Goal: Use online tool/utility: Utilize a website feature to perform a specific function

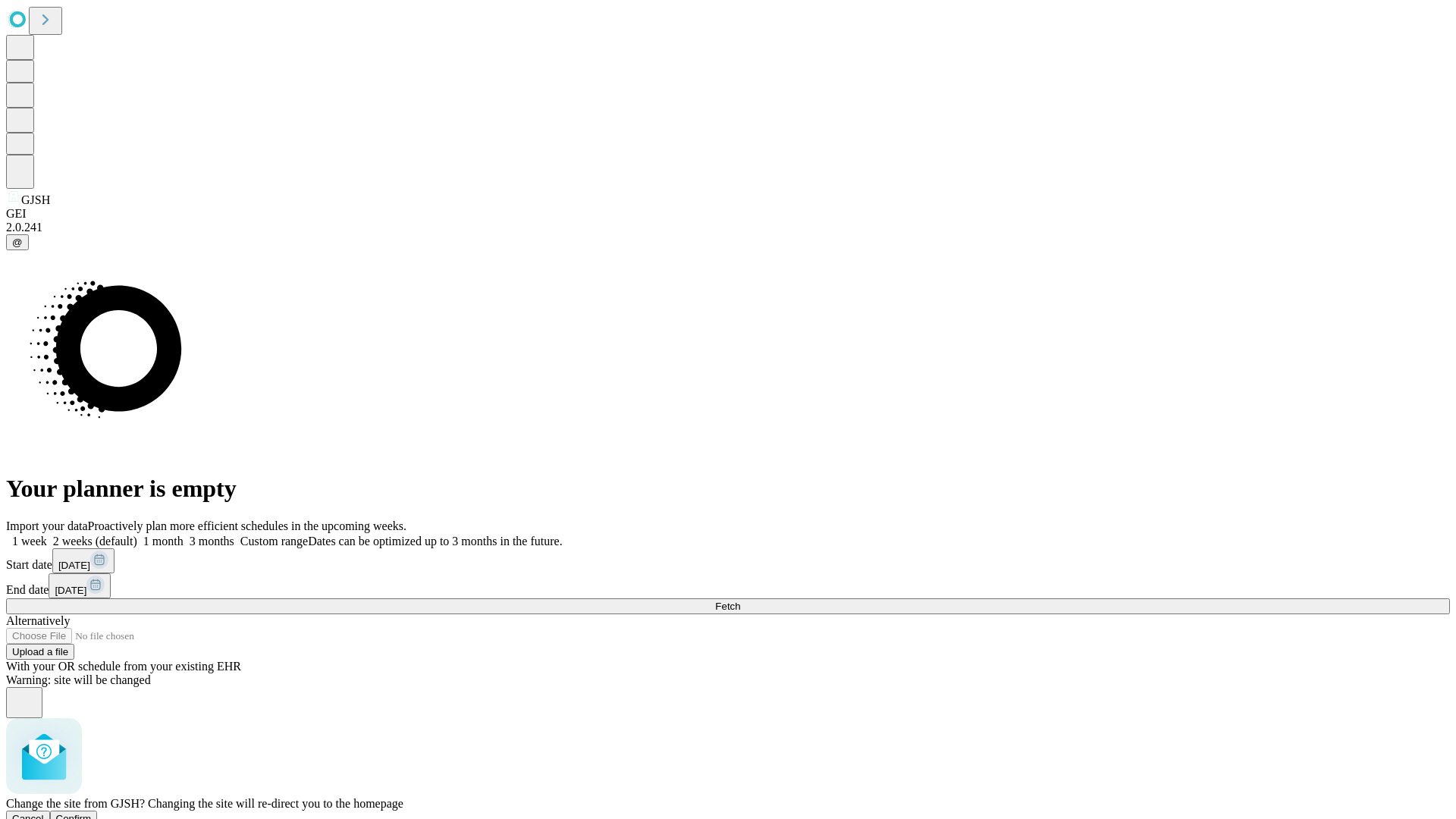
click at [92, 814] on span "Confirm" at bounding box center [73, 819] width 36 height 11
click at [183, 535] on label "1 month" at bounding box center [160, 541] width 47 height 13
click at [740, 601] on span "Fetch" at bounding box center [727, 606] width 25 height 11
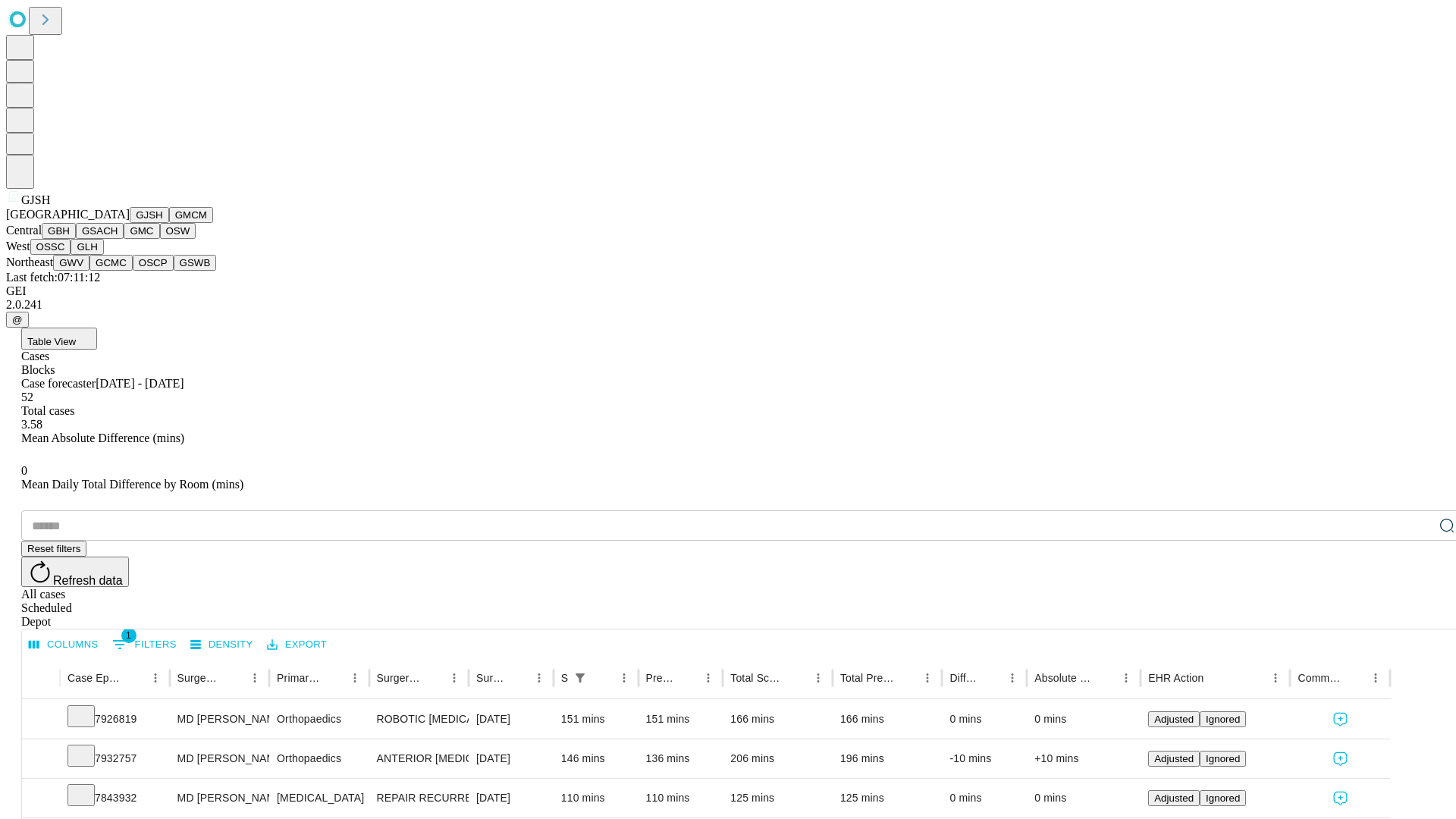
click at [169, 223] on button "GMCM" at bounding box center [191, 214] width 44 height 16
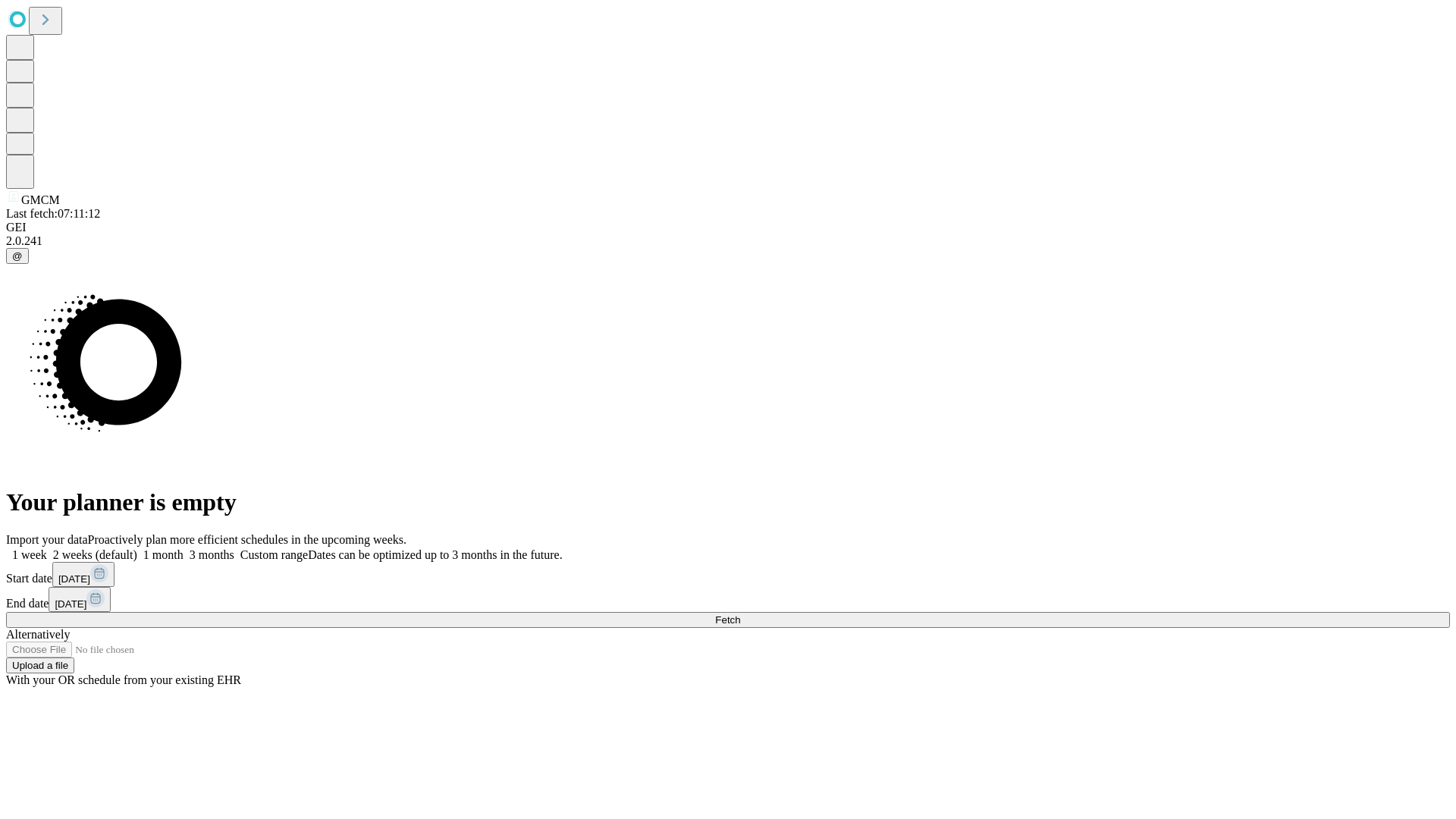
click at [183, 549] on label "1 month" at bounding box center [160, 555] width 47 height 13
click at [740, 615] on span "Fetch" at bounding box center [727, 620] width 25 height 11
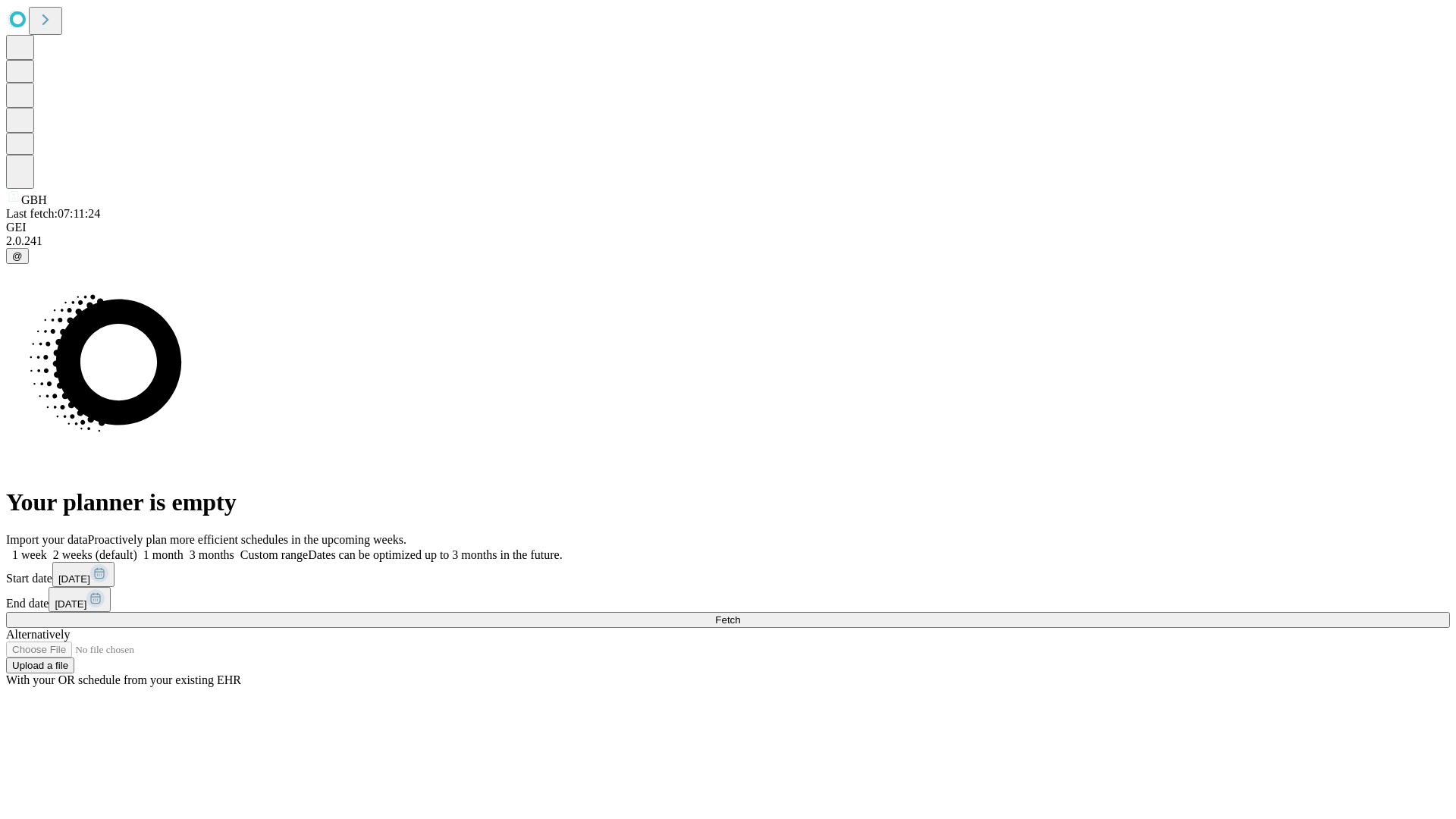
click at [183, 549] on label "1 month" at bounding box center [160, 555] width 47 height 13
click at [740, 615] on span "Fetch" at bounding box center [727, 620] width 25 height 11
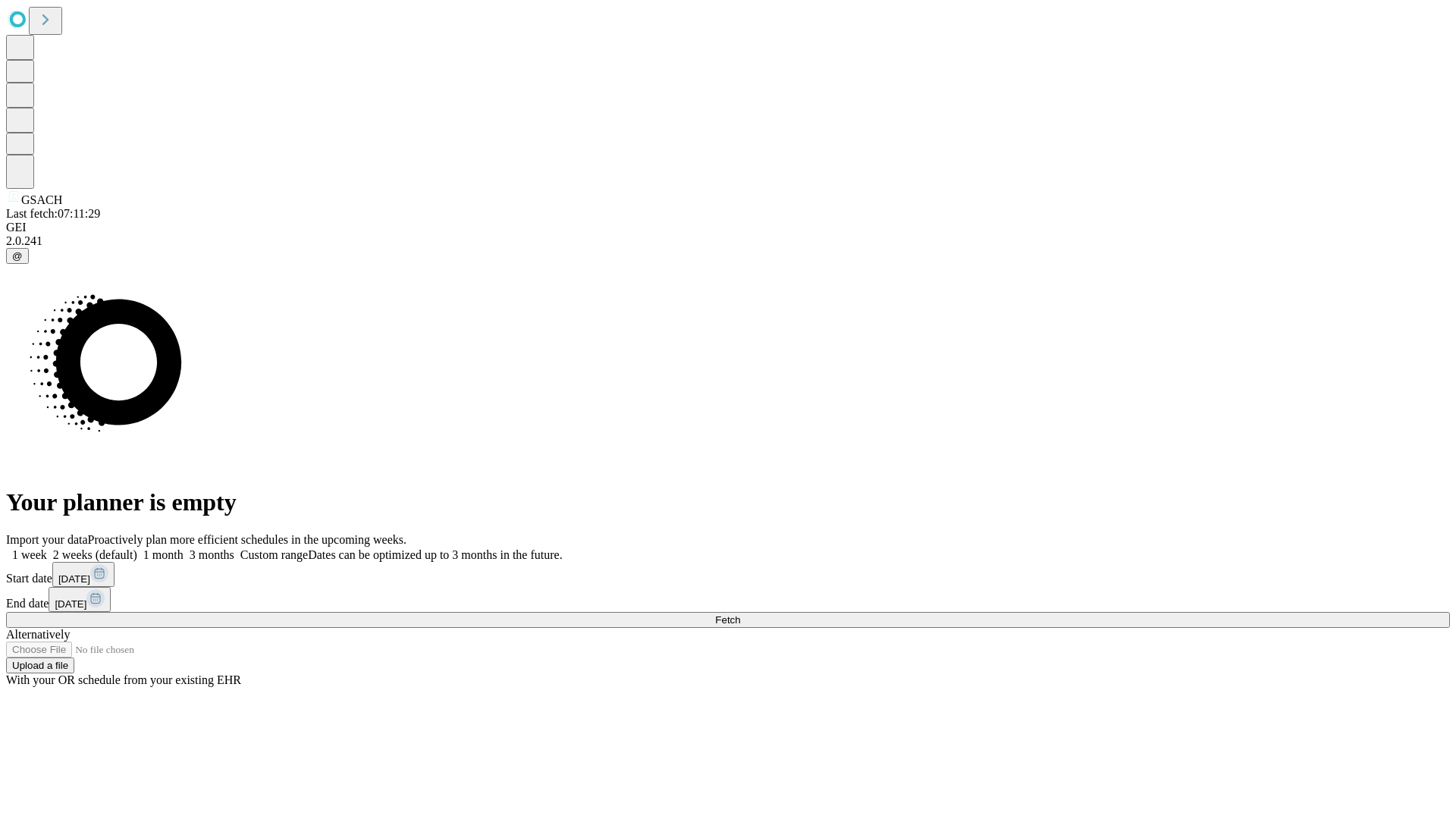
click at [740, 615] on span "Fetch" at bounding box center [727, 620] width 25 height 11
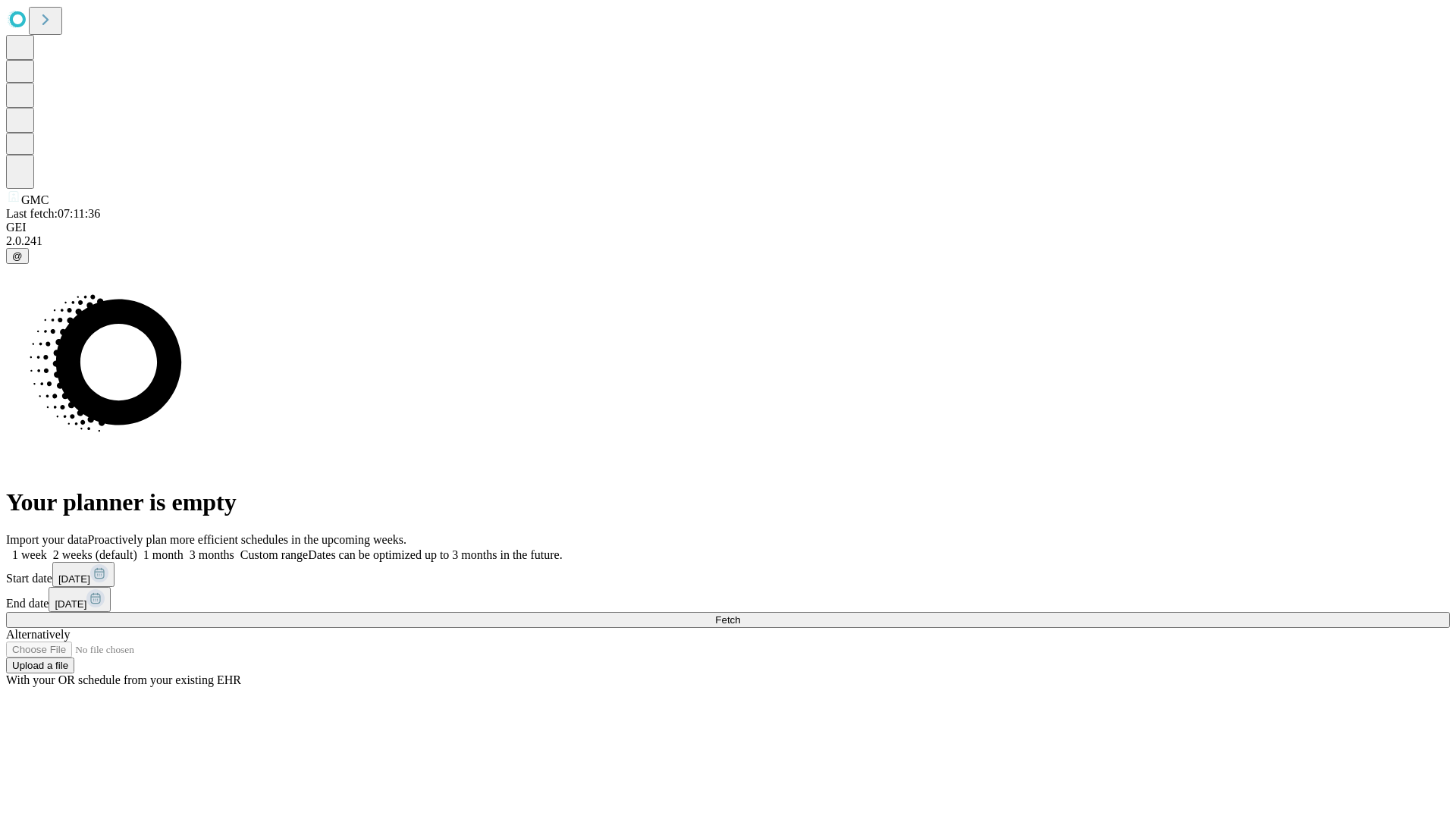
click at [183, 549] on label "1 month" at bounding box center [160, 555] width 47 height 13
click at [740, 615] on span "Fetch" at bounding box center [727, 620] width 25 height 11
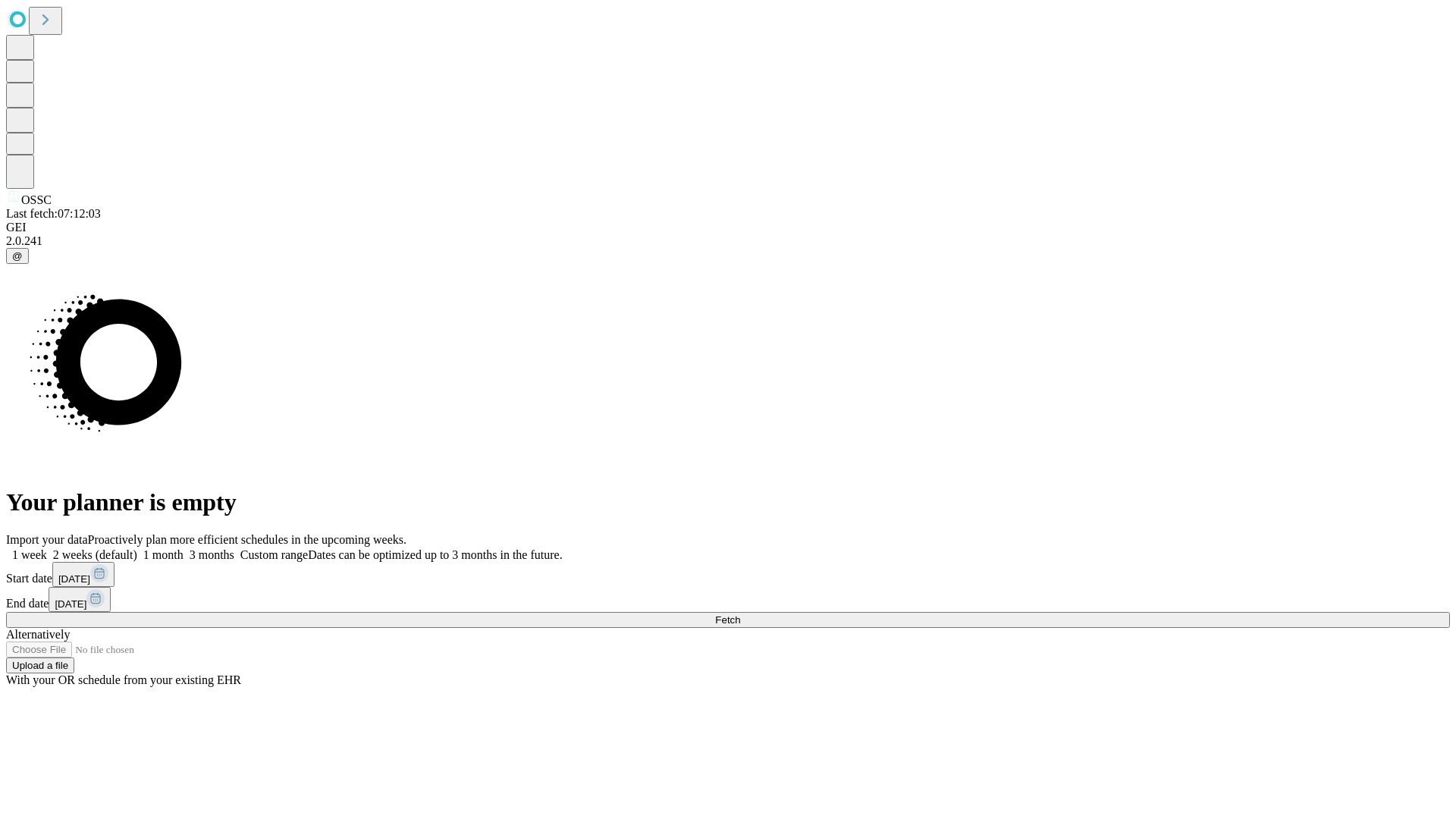
click at [183, 549] on label "1 month" at bounding box center [160, 555] width 47 height 13
click at [740, 615] on span "Fetch" at bounding box center [727, 620] width 25 height 11
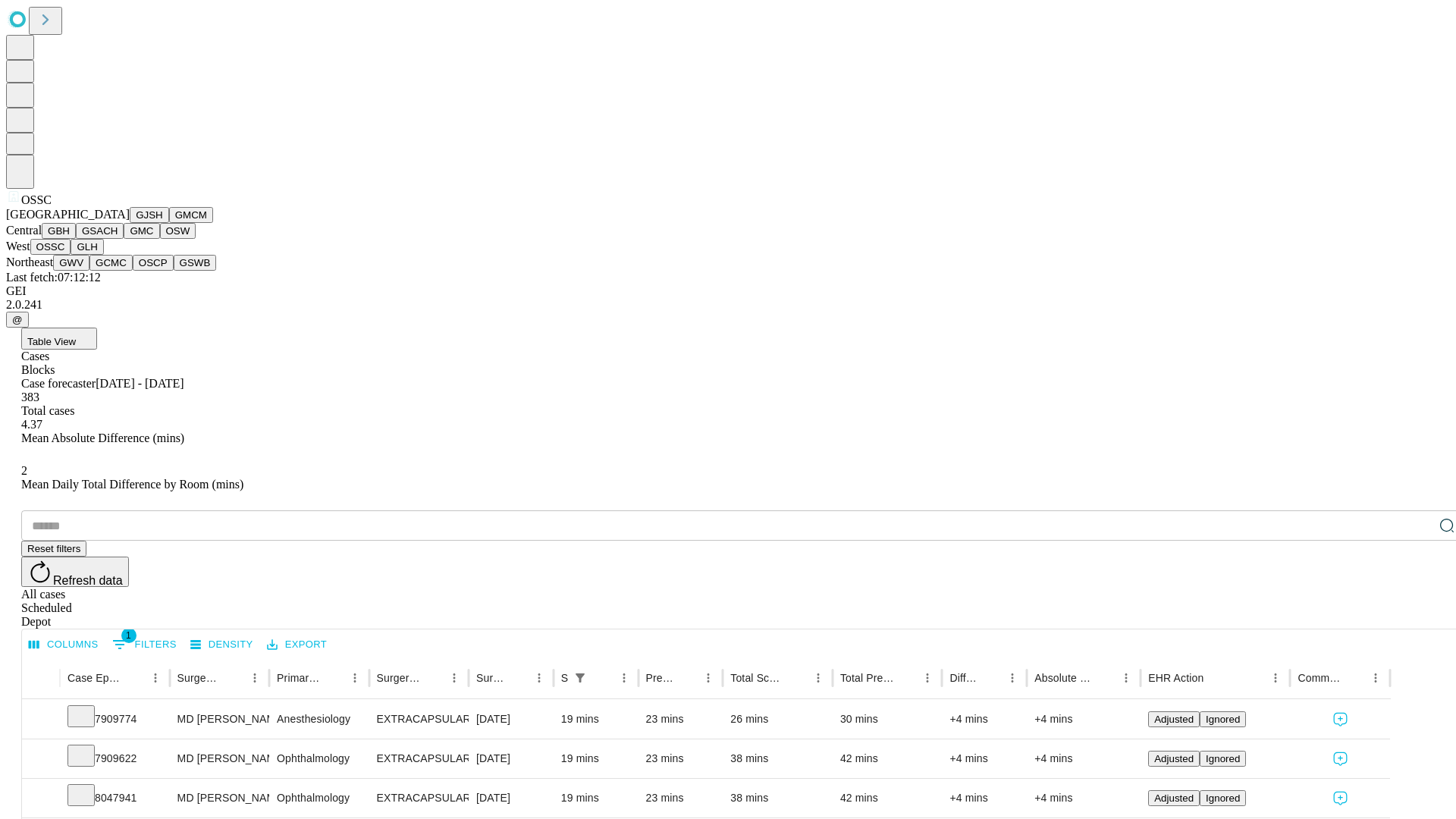
click at [103, 255] on button "GLH" at bounding box center [87, 246] width 33 height 16
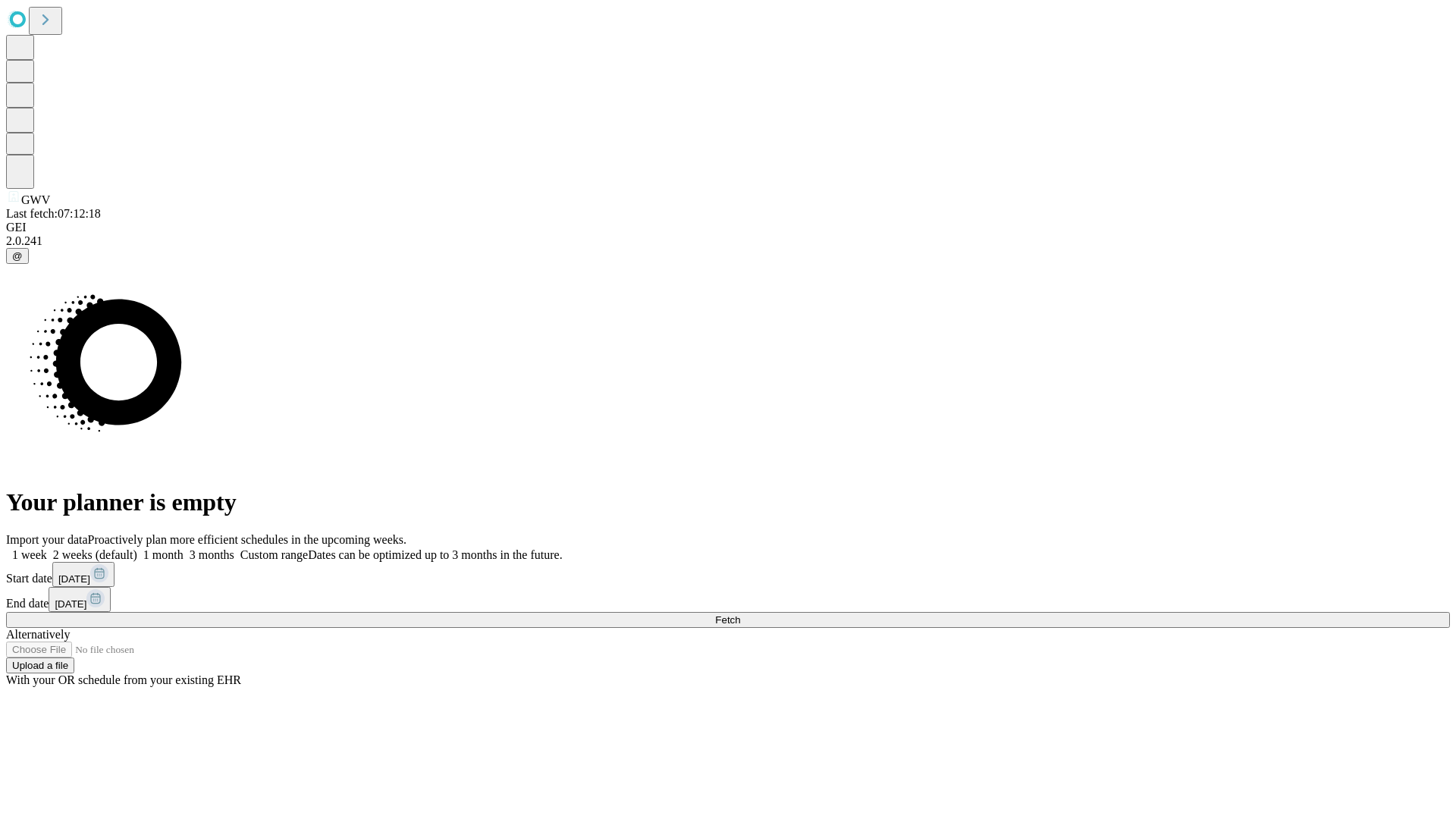
click at [183, 549] on label "1 month" at bounding box center [160, 555] width 47 height 13
click at [740, 615] on span "Fetch" at bounding box center [727, 620] width 25 height 11
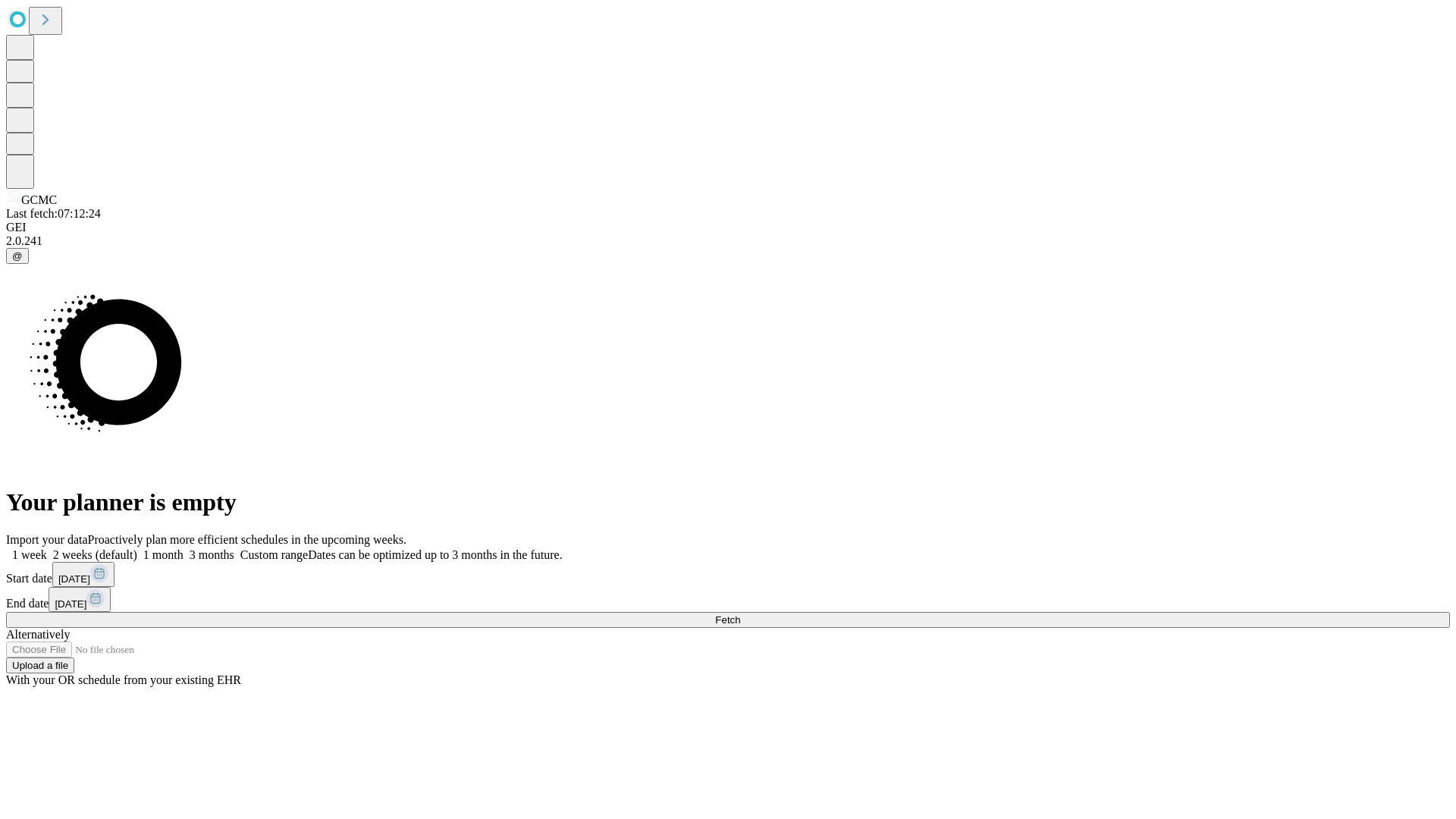
click at [183, 549] on label "1 month" at bounding box center [160, 555] width 47 height 13
click at [740, 615] on span "Fetch" at bounding box center [727, 620] width 25 height 11
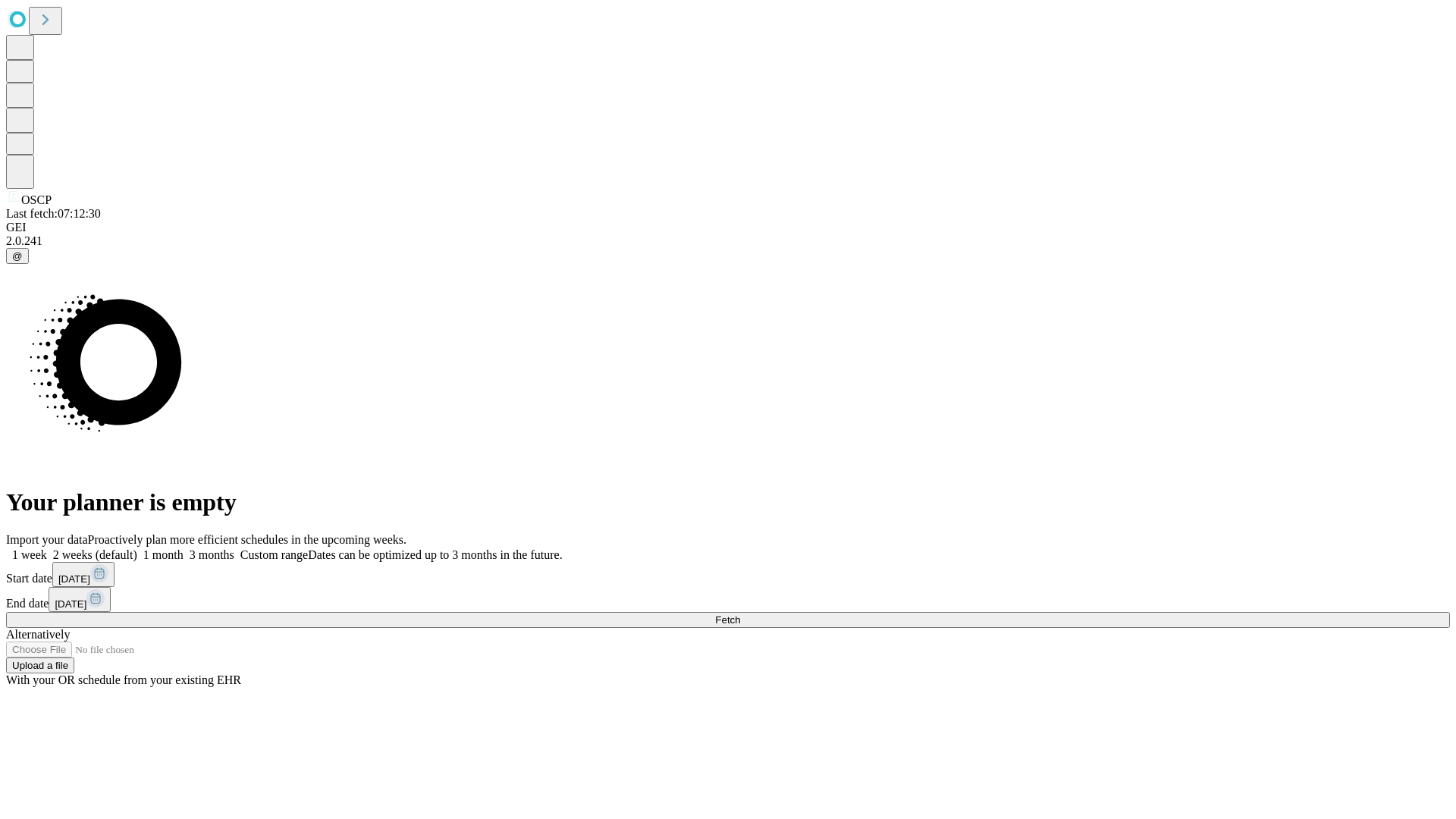
click at [183, 549] on label "1 month" at bounding box center [160, 555] width 47 height 13
click at [740, 615] on span "Fetch" at bounding box center [727, 620] width 25 height 11
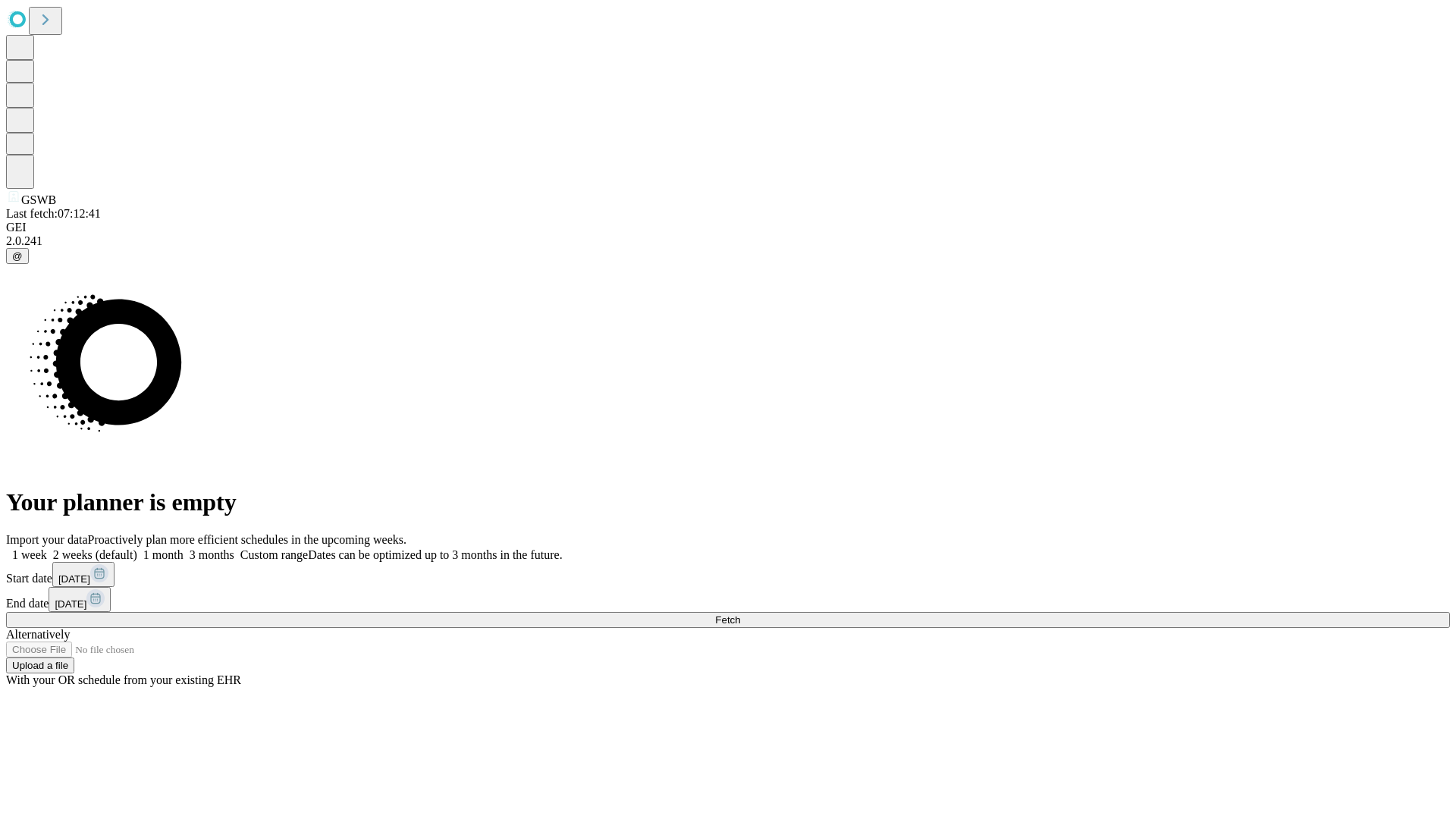
click at [183, 549] on label "1 month" at bounding box center [160, 555] width 47 height 13
click at [740, 615] on span "Fetch" at bounding box center [727, 620] width 25 height 11
